Goal: Transaction & Acquisition: Purchase product/service

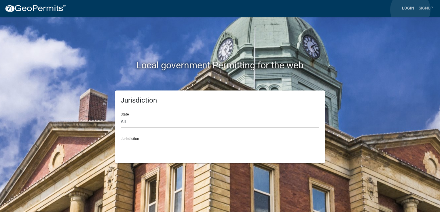
click at [410, 10] on link "Login" at bounding box center [407, 8] width 17 height 11
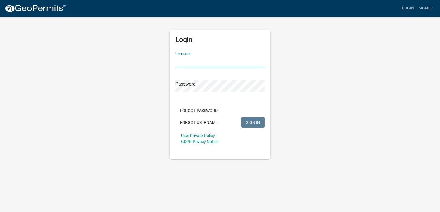
click at [228, 60] on input "Username" at bounding box center [219, 62] width 89 height 12
type input "m78tm355"
click at [241, 117] on button "SIGN IN" at bounding box center [252, 122] width 23 height 10
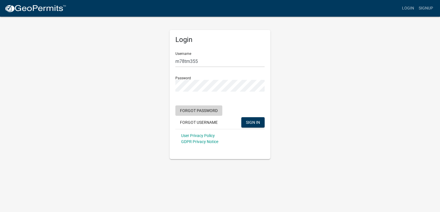
click at [207, 111] on button "Forgot Password" at bounding box center [198, 111] width 47 height 10
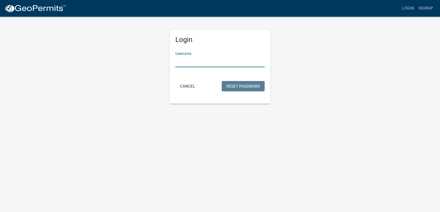
click at [207, 62] on input "Username" at bounding box center [219, 62] width 89 height 12
type input "m78tm355"
click at [222, 81] on button "Reset Password" at bounding box center [243, 86] width 43 height 10
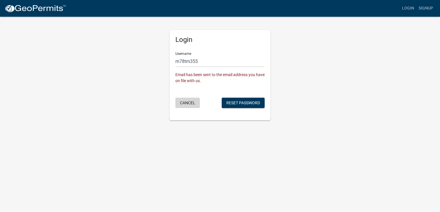
click at [193, 101] on button "Cancel" at bounding box center [187, 103] width 24 height 10
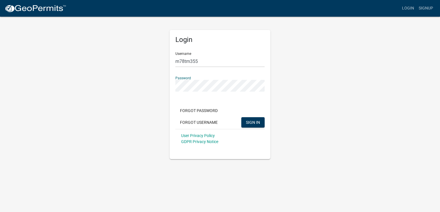
click at [241, 117] on button "SIGN IN" at bounding box center [252, 122] width 23 height 10
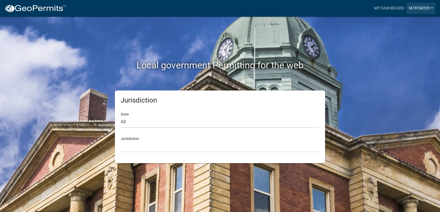
click at [422, 6] on link "m78tm355" at bounding box center [420, 8] width 29 height 11
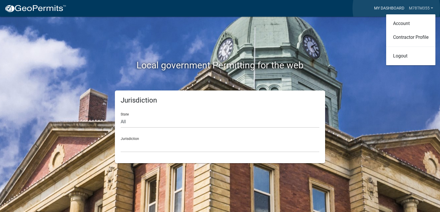
click at [396, 8] on link "My Dashboard" at bounding box center [389, 8] width 35 height 11
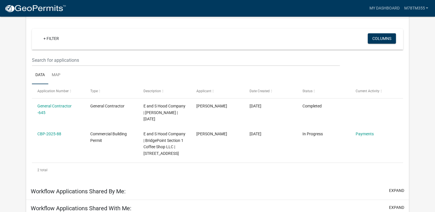
scroll to position [55, 0]
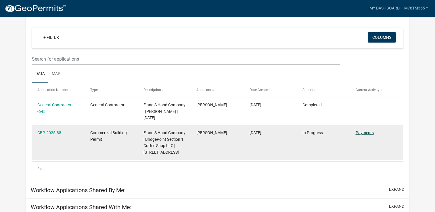
click at [367, 134] on link "Payments" at bounding box center [365, 133] width 18 height 5
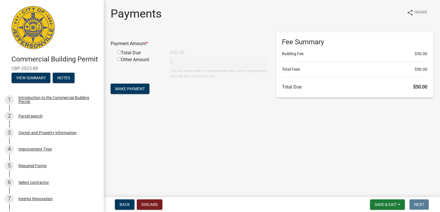
click at [130, 53] on div "Total Due" at bounding box center [139, 53] width 53 height 7
click at [119, 54] on input "radio" at bounding box center [119, 53] width 4 height 4
radio input "true"
type input "50"
click at [134, 91] on button "Make Payment" at bounding box center [130, 89] width 39 height 10
